Goal: Information Seeking & Learning: Learn about a topic

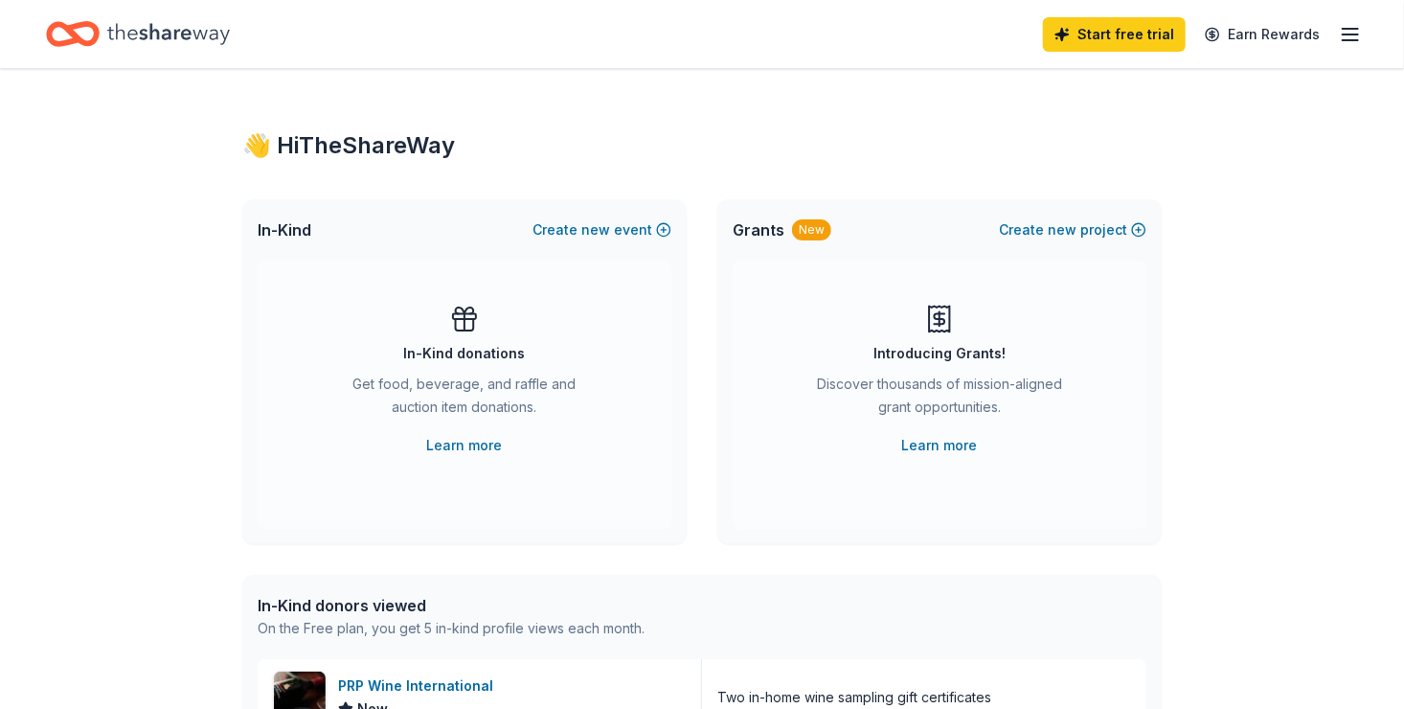
click at [1341, 42] on icon "button" at bounding box center [1350, 34] width 23 height 23
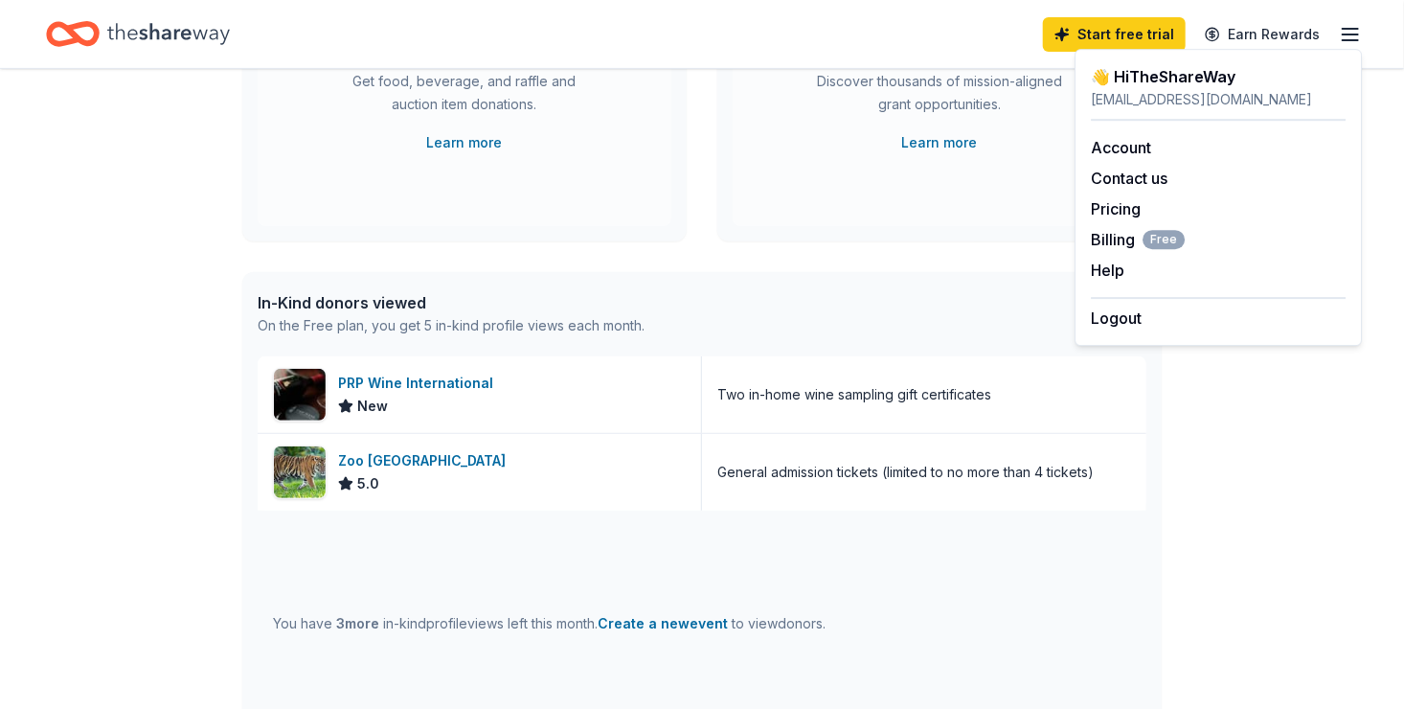
scroll to position [308, 0]
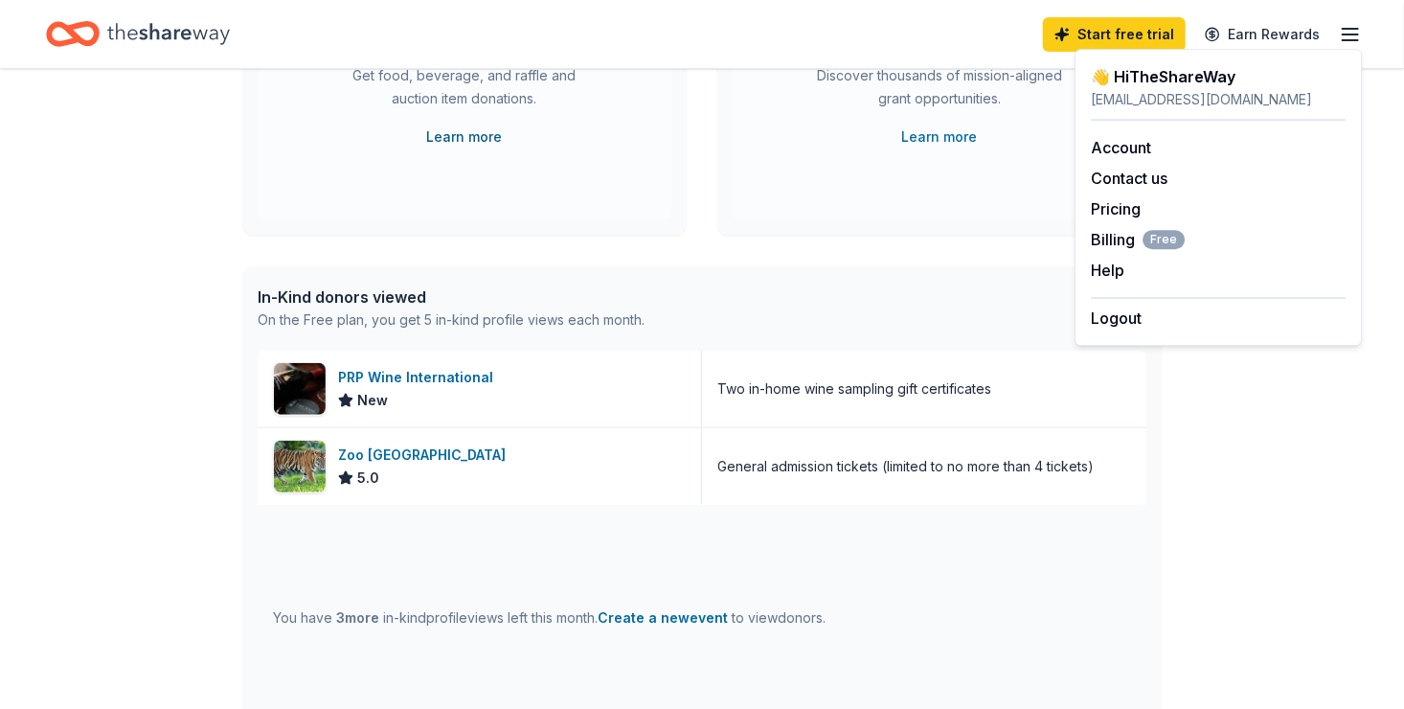
click at [461, 132] on link "Learn more" at bounding box center [465, 136] width 76 height 23
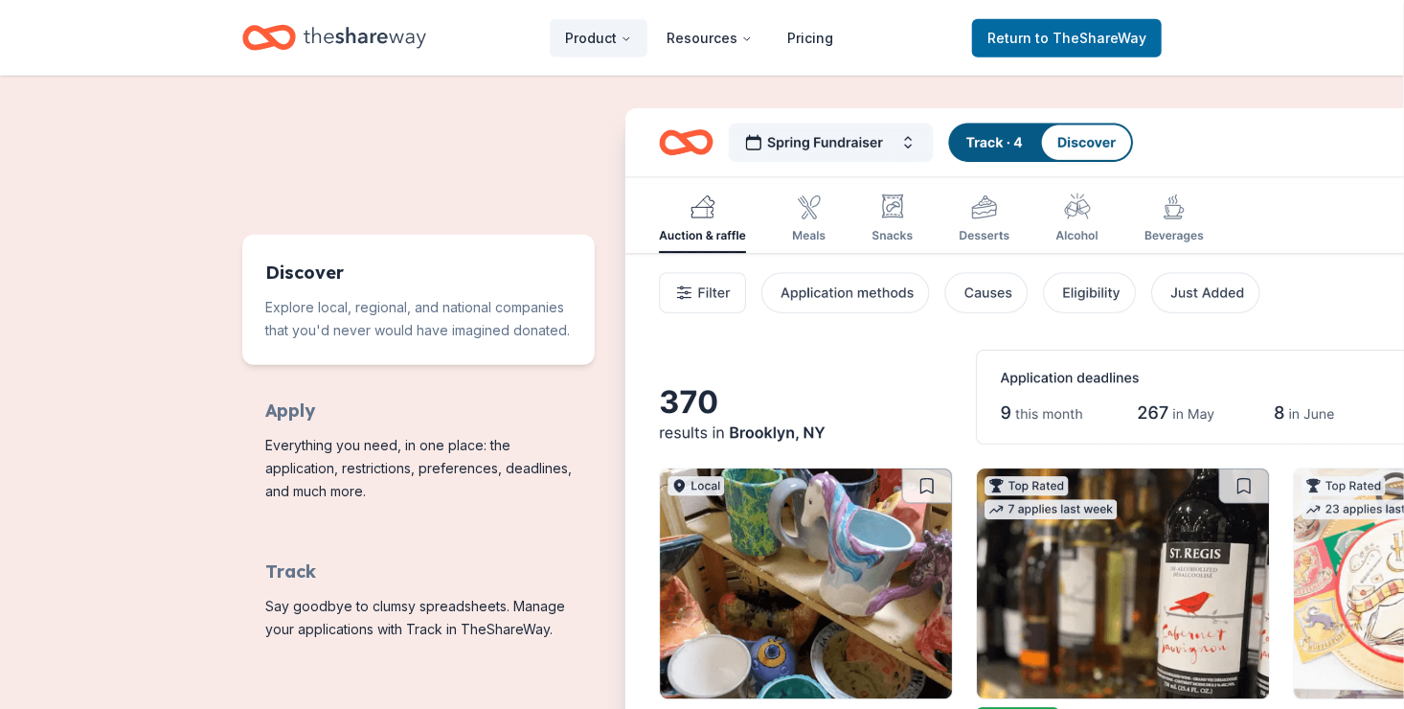
scroll to position [834, 0]
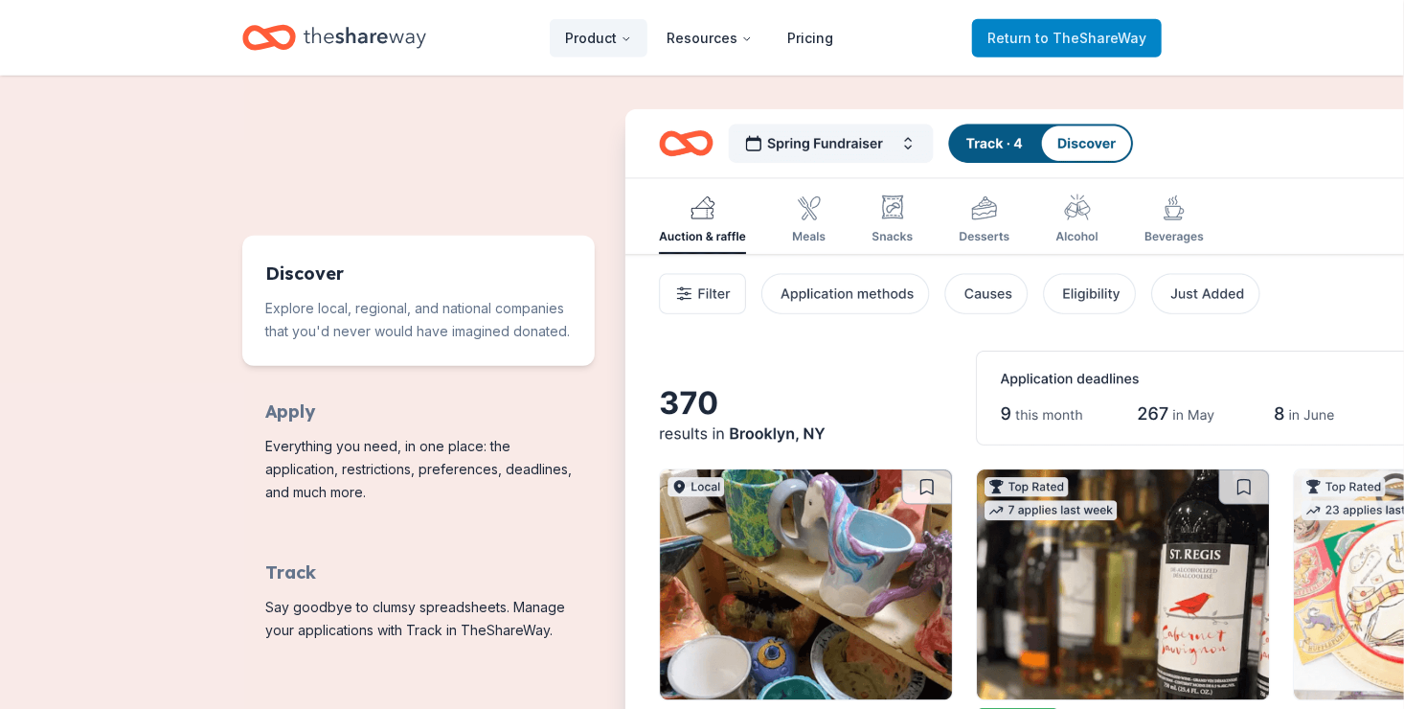
click at [1029, 42] on span "Return to TheShareWay" at bounding box center [1066, 38] width 159 height 23
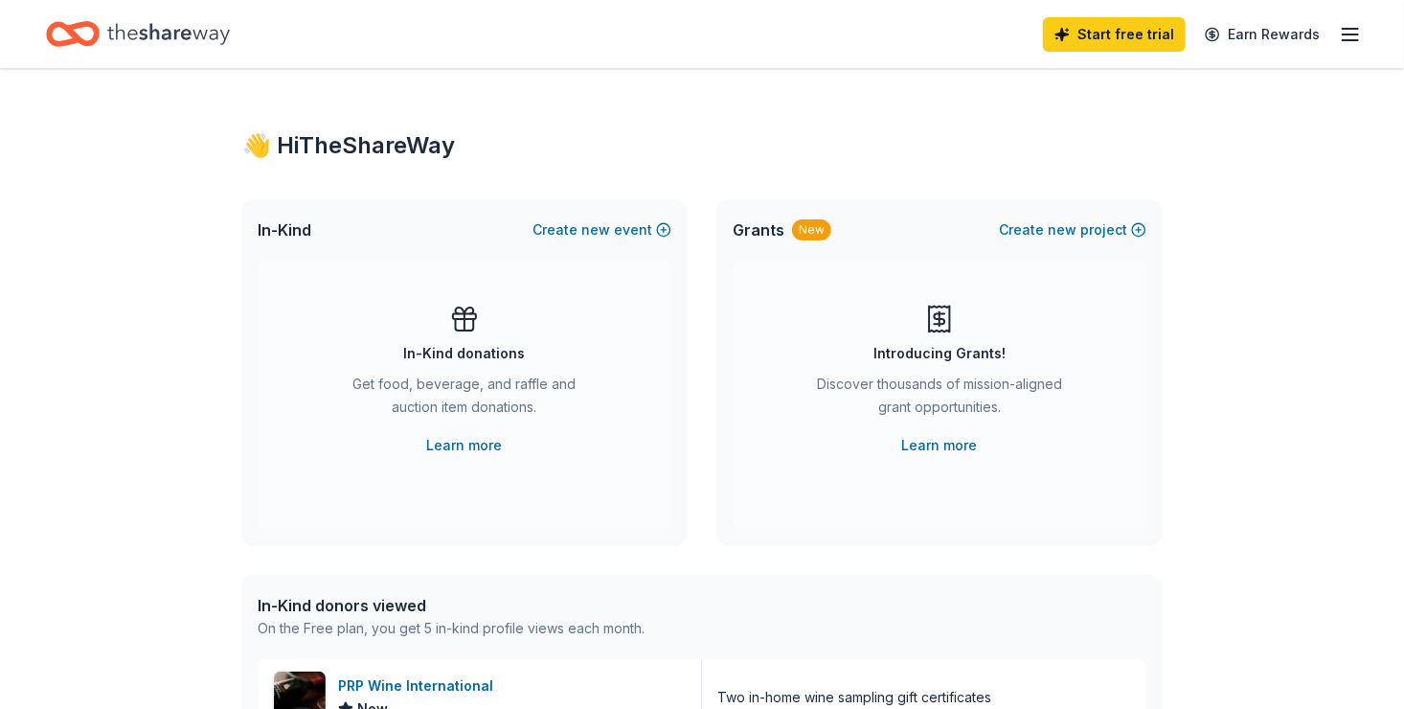
click at [742, 283] on div "Introducing Grants! Discover thousands of mission-aligned grant opportunities. …" at bounding box center [940, 394] width 414 height 268
click at [464, 450] on link "Learn more" at bounding box center [465, 445] width 76 height 23
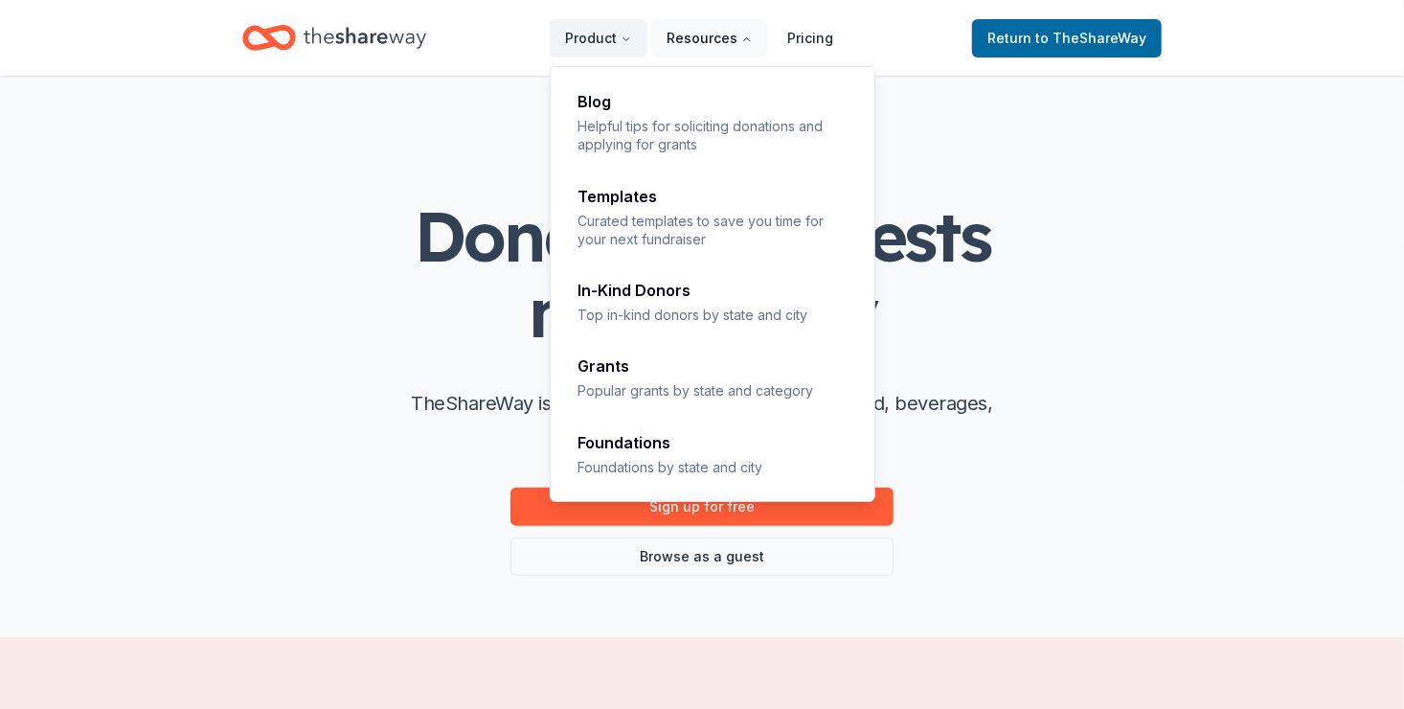
click at [689, 54] on button "Resources" at bounding box center [709, 38] width 117 height 38
click at [705, 54] on button "Resources" at bounding box center [709, 38] width 117 height 38
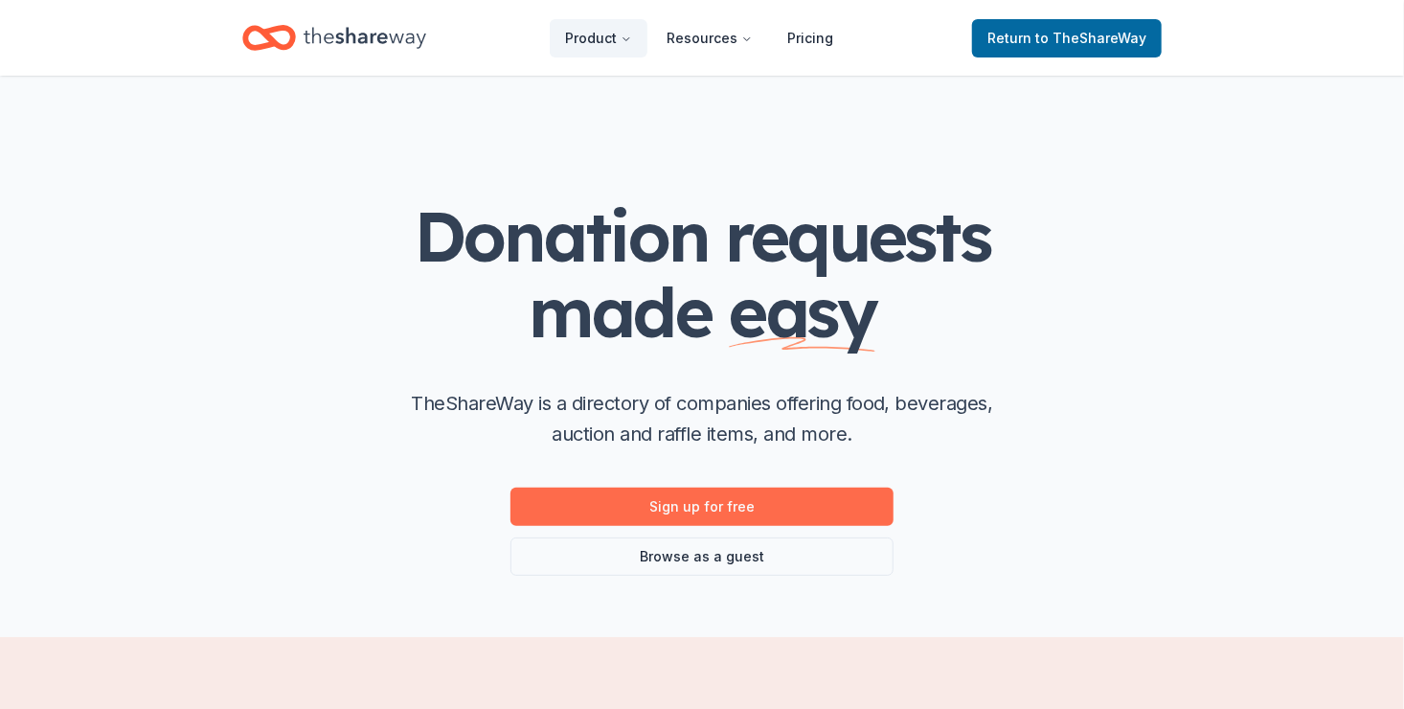
click at [648, 489] on link "Sign up for free" at bounding box center [701, 506] width 383 height 38
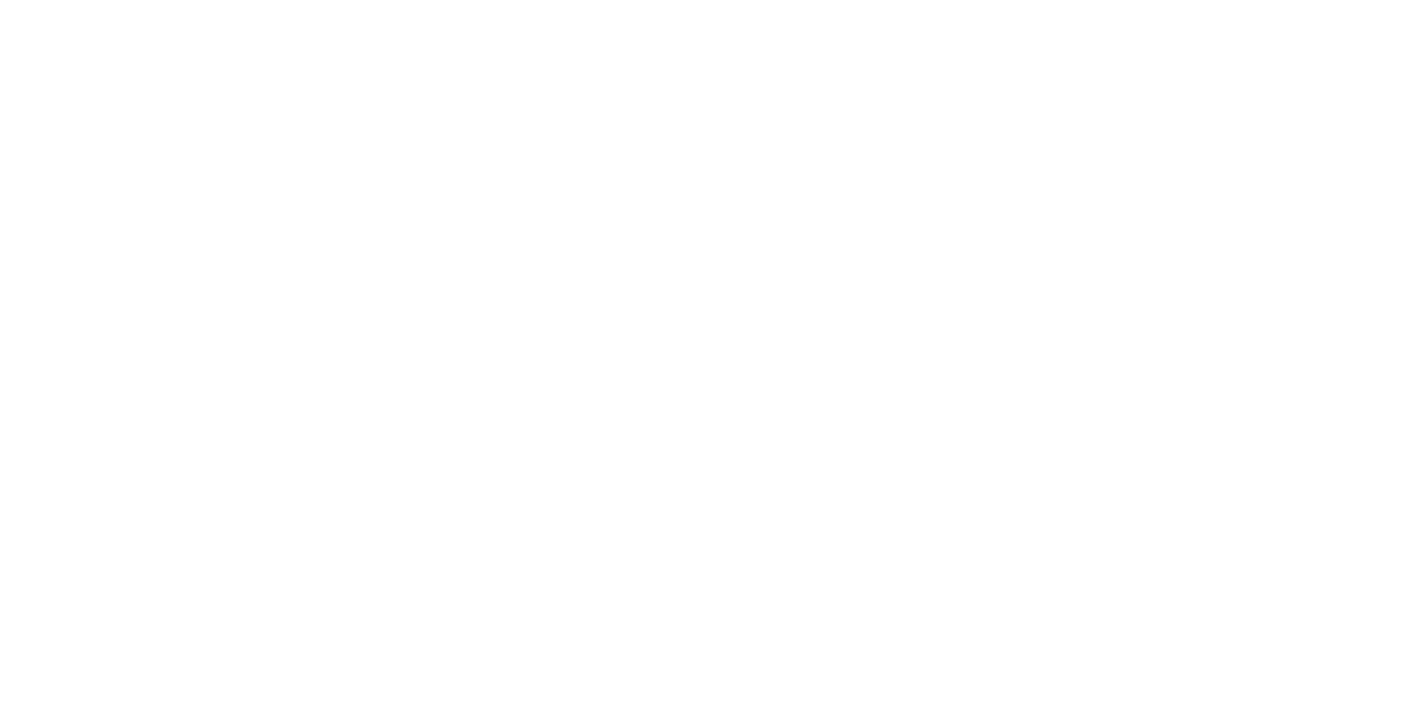
click at [646, 492] on body at bounding box center [709, 354] width 1419 height 709
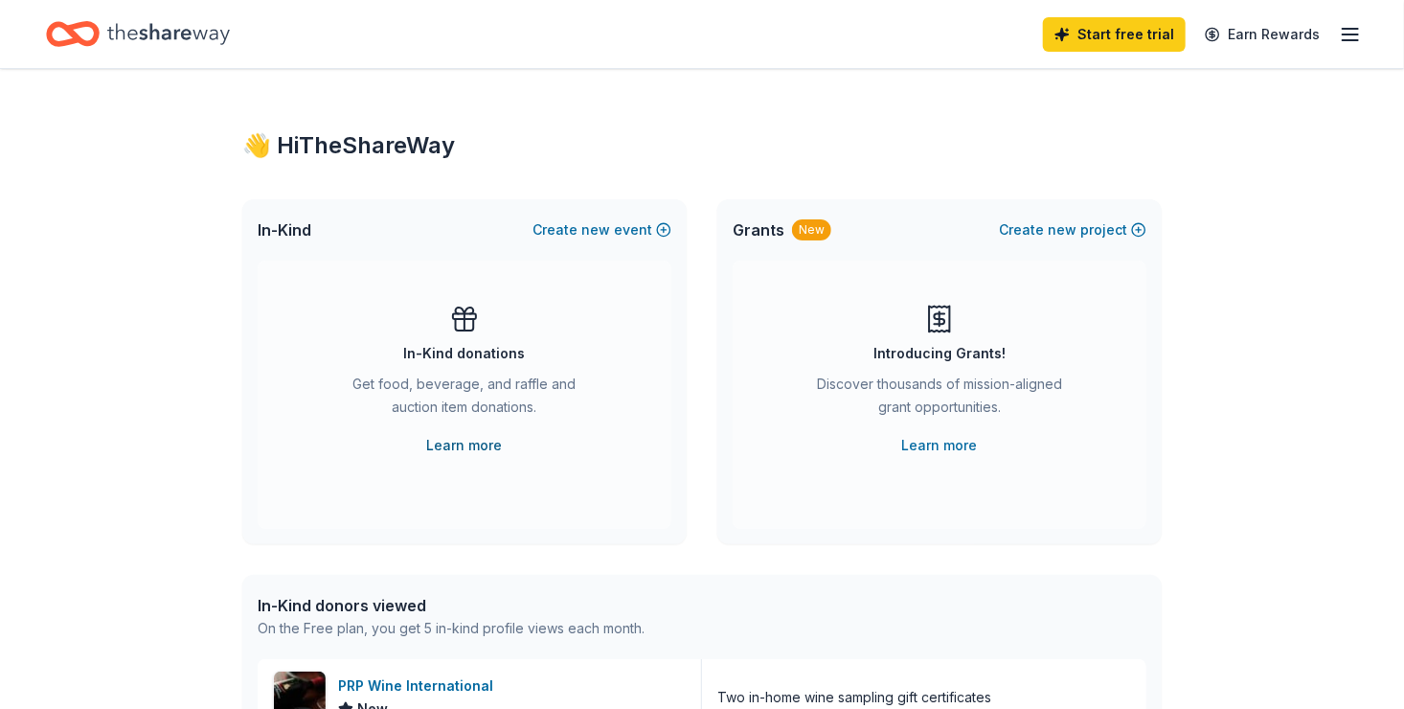
click at [484, 441] on link "Learn more" at bounding box center [465, 445] width 76 height 23
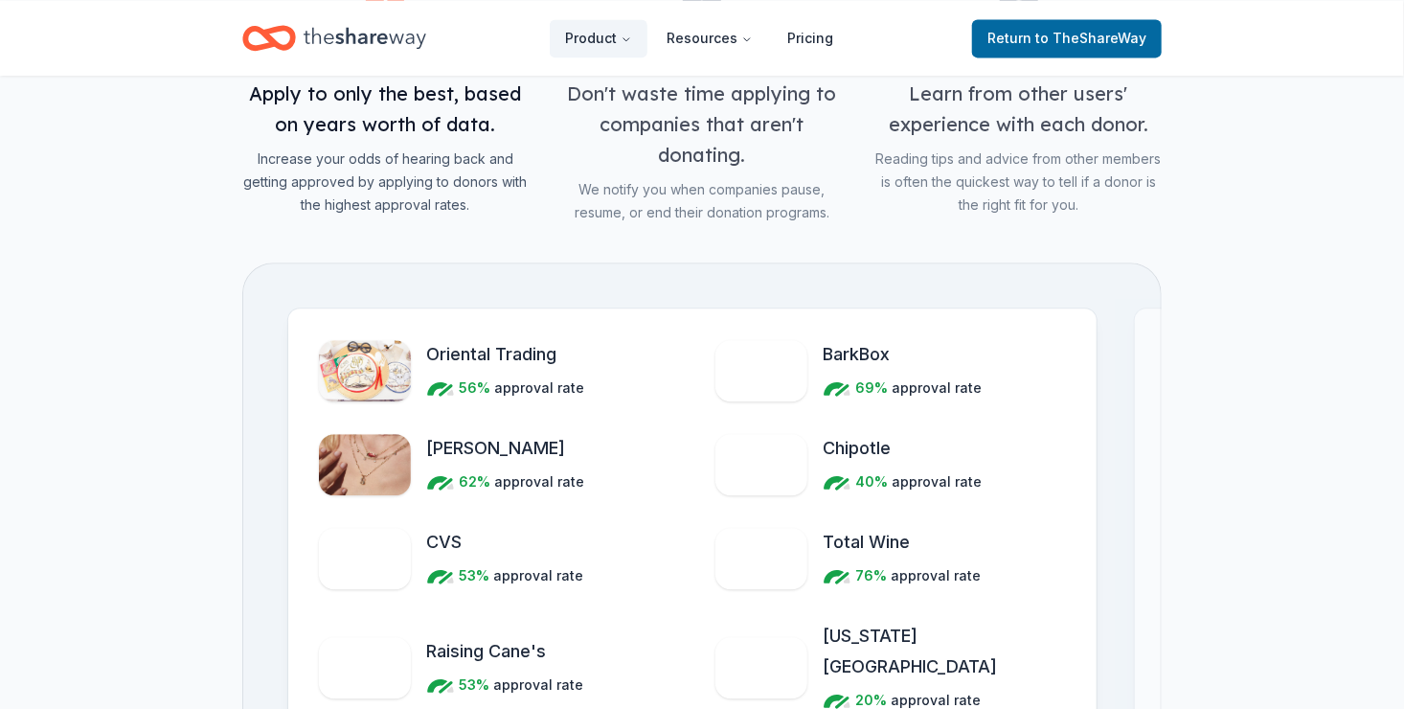
scroll to position [2118, 0]
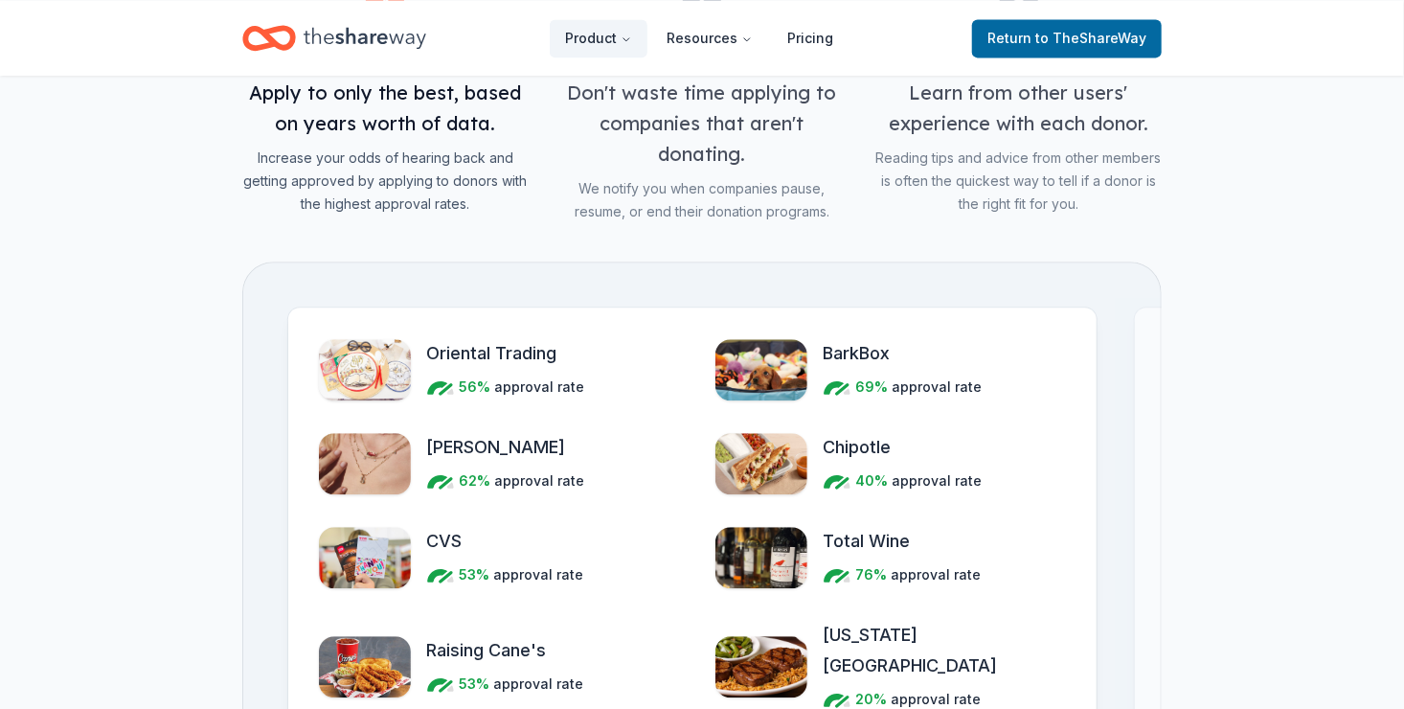
click at [441, 528] on span "CVS" at bounding box center [443, 541] width 35 height 31
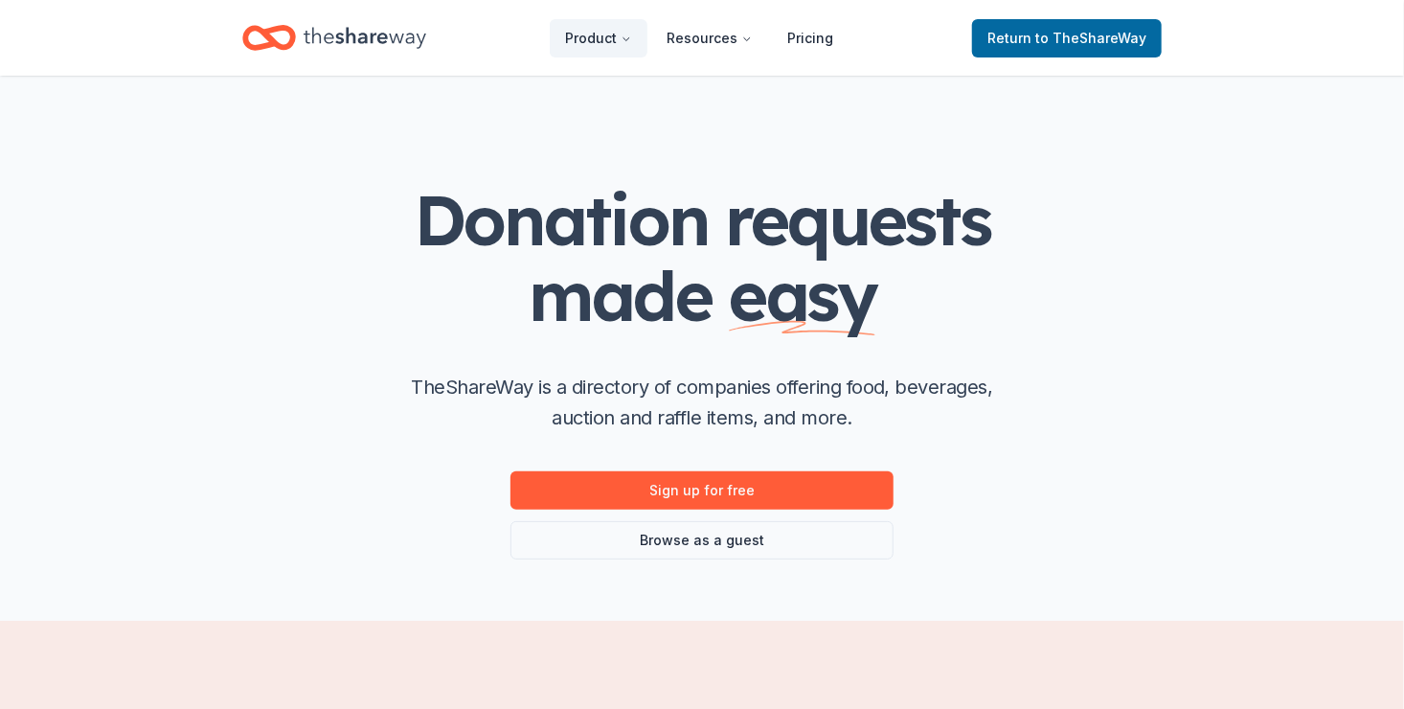
scroll to position [0, 0]
